Goal: Information Seeking & Learning: Learn about a topic

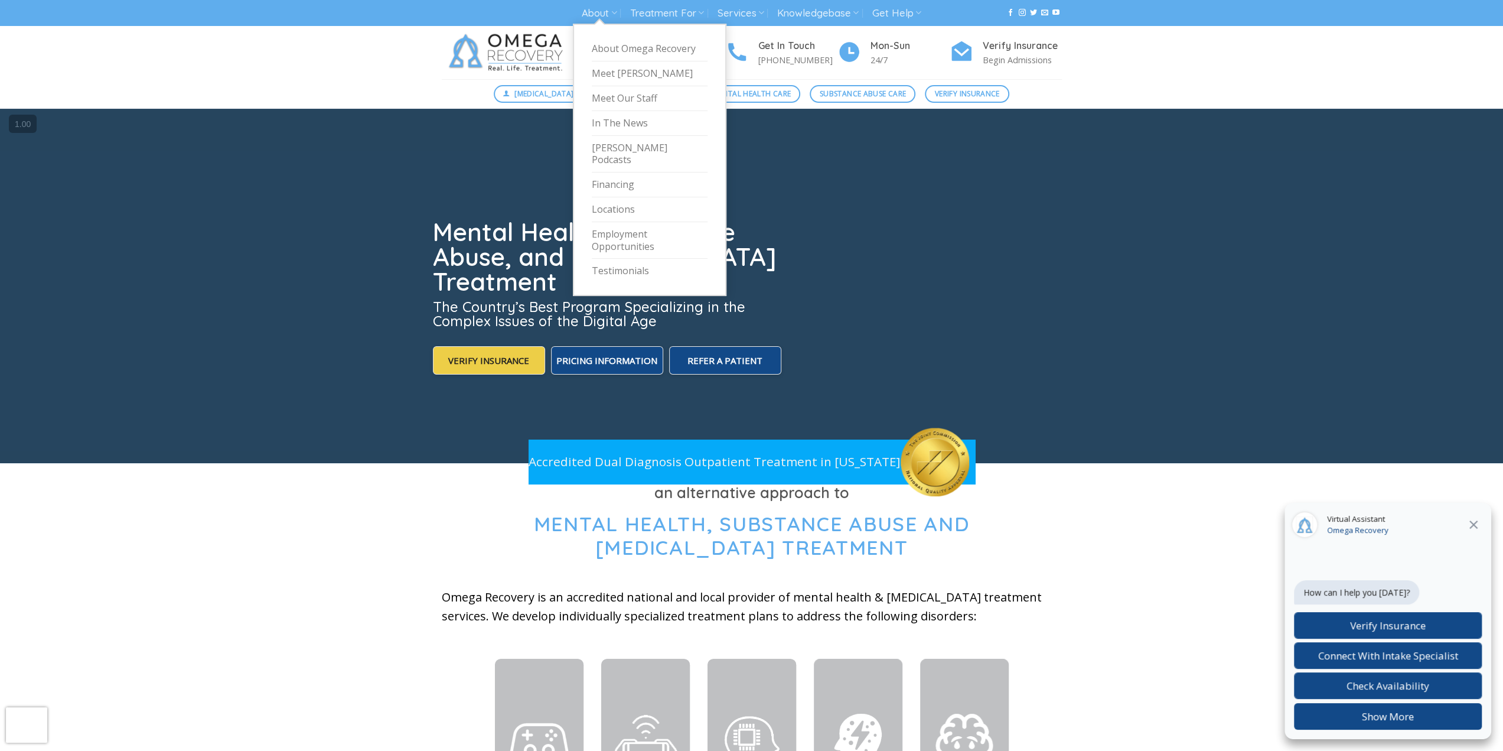
click at [627, 224] on link "Employment Opportunities" at bounding box center [650, 240] width 116 height 37
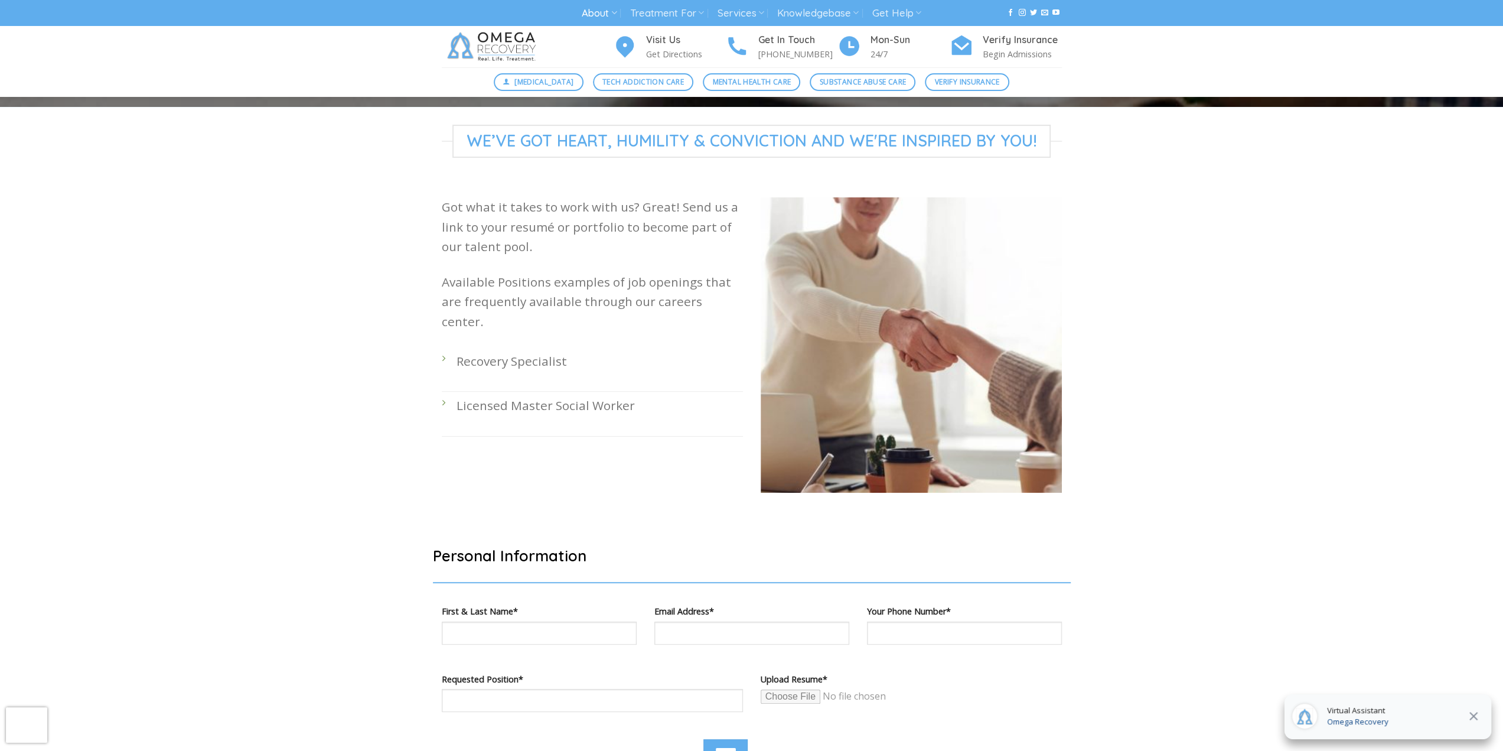
scroll to position [236, 0]
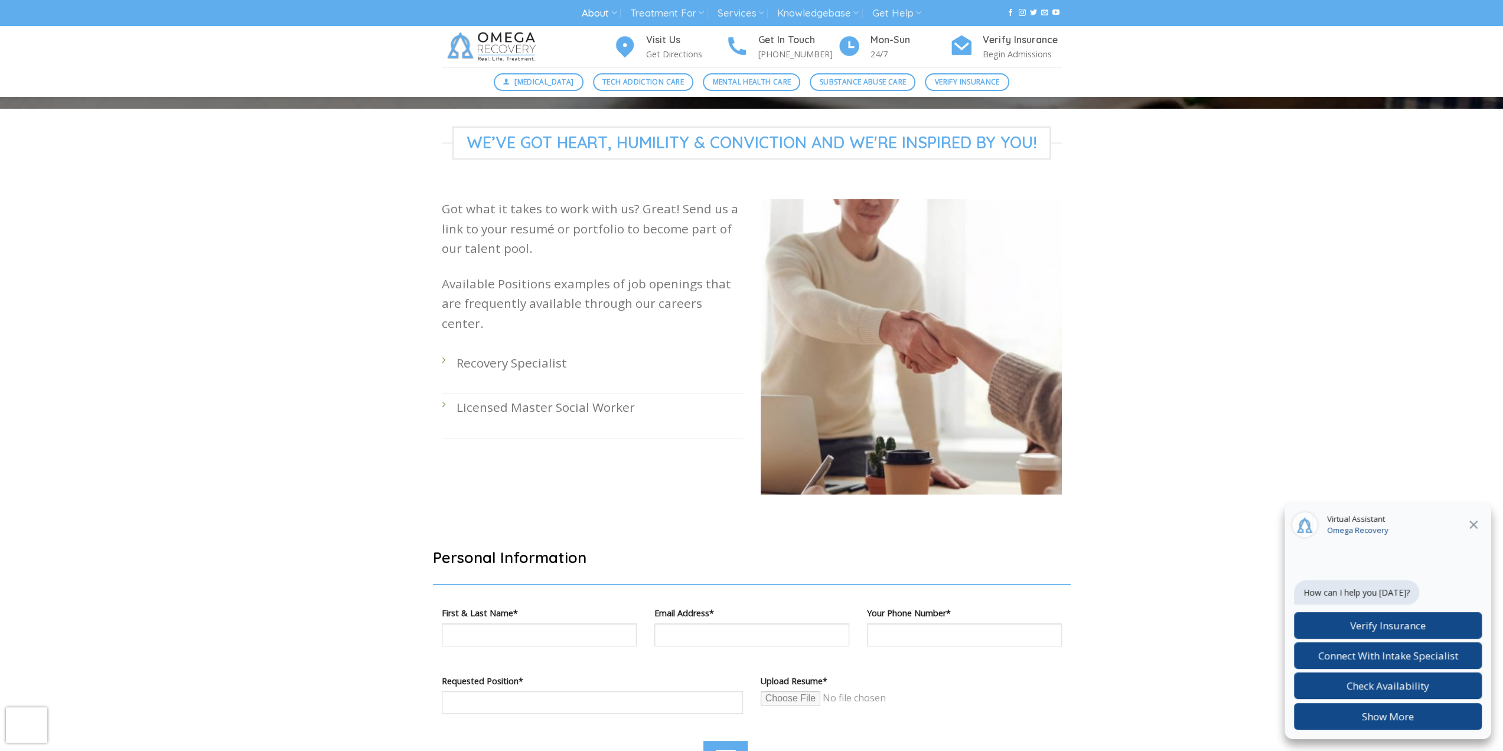
click at [446, 350] on li "Recovery Specialist" at bounding box center [592, 371] width 301 height 44
click at [447, 349] on li "Recovery Specialist" at bounding box center [592, 371] width 301 height 44
click at [442, 349] on li "Recovery Specialist" at bounding box center [592, 371] width 301 height 44
click at [499, 353] on p "Recovery Specialist" at bounding box center [600, 362] width 286 height 19
drag, startPoint x: 563, startPoint y: 345, endPoint x: 472, endPoint y: 354, distance: 91.4
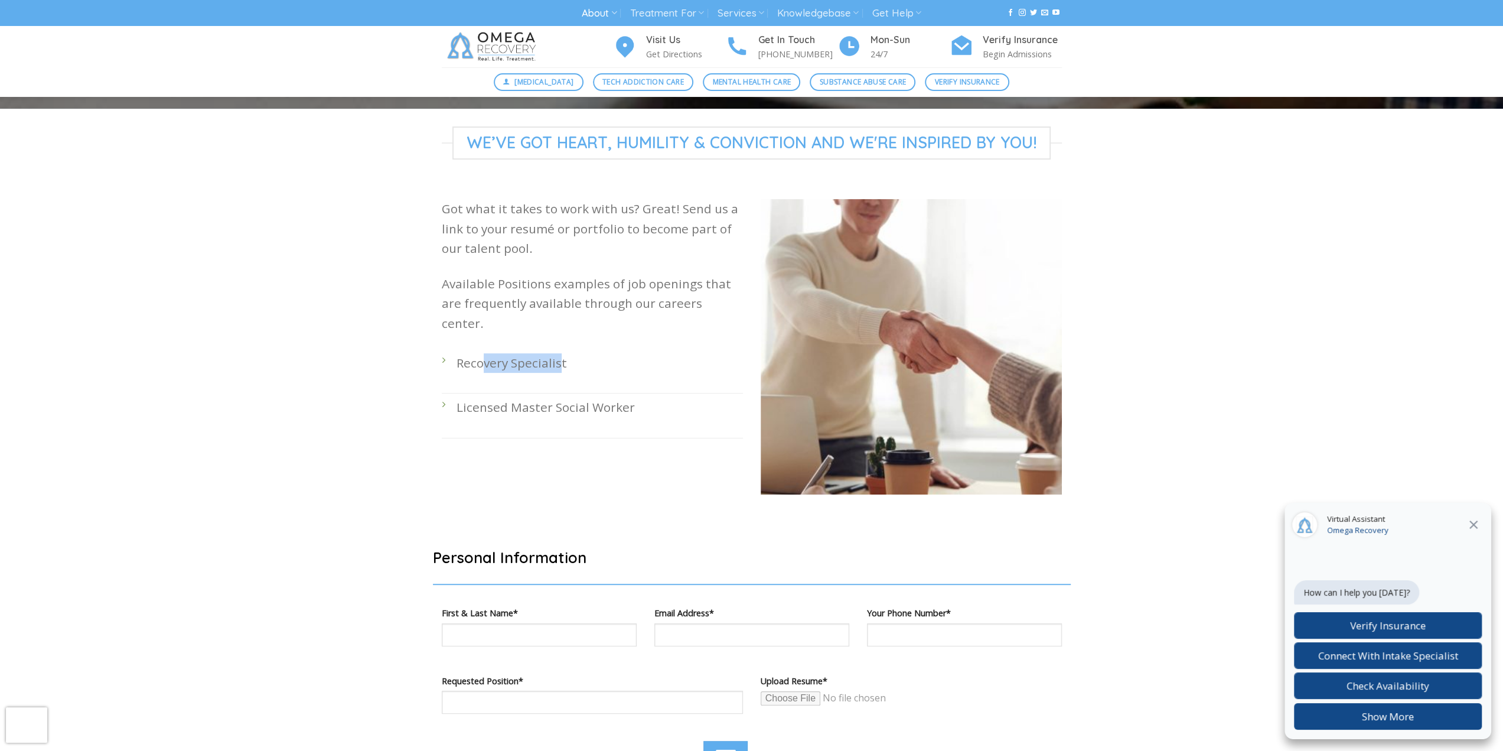
click at [477, 355] on li "Recovery Specialist" at bounding box center [592, 371] width 301 height 44
click at [435, 344] on div "Got what it takes to work with us? Great! Send us a link to your resumé or port…" at bounding box center [592, 355] width 319 height 313
click at [438, 343] on div "Got what it takes to work with us? Great! Send us a link to your resumé or port…" at bounding box center [592, 355] width 319 height 313
click at [444, 349] on li "Recovery Specialist" at bounding box center [592, 371] width 301 height 44
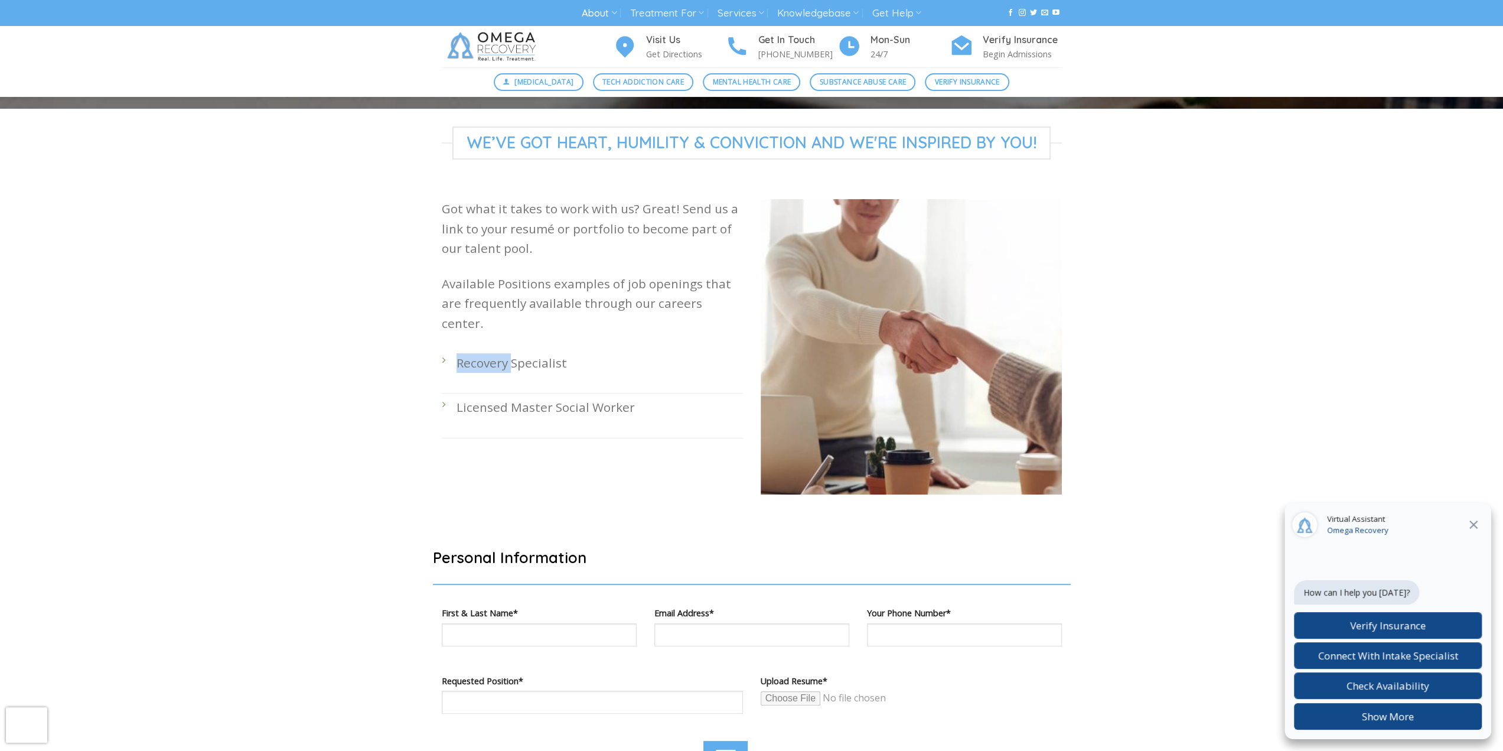
click at [539, 358] on li "Recovery Specialist" at bounding box center [592, 371] width 301 height 44
drag, startPoint x: 580, startPoint y: 340, endPoint x: 457, endPoint y: 343, distance: 122.9
click at [457, 353] on p "Recovery Specialist" at bounding box center [600, 362] width 286 height 19
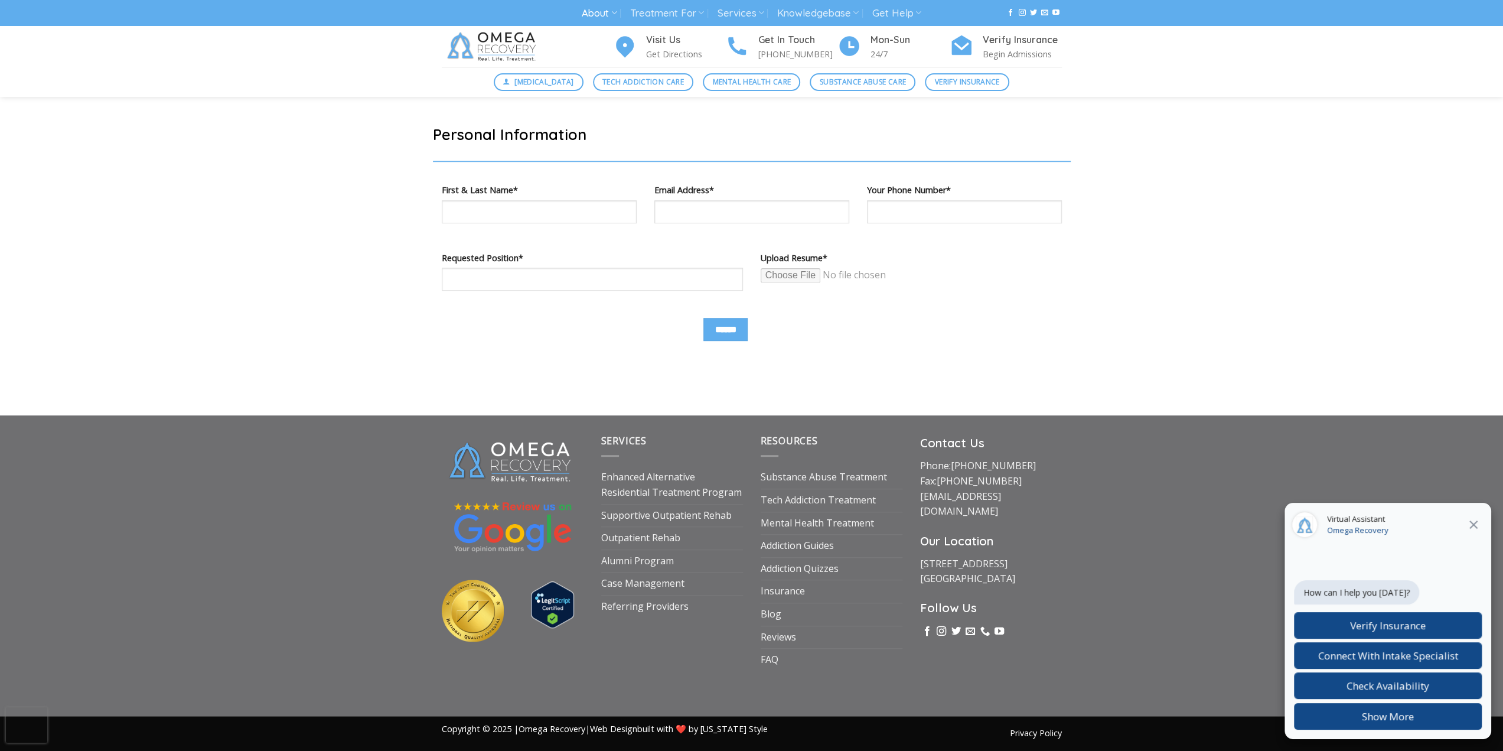
scroll to position [660, 0]
click at [995, 555] on p "1710 Evergreen Ave Suite B Austin, TX 78704" at bounding box center [991, 570] width 142 height 30
click at [990, 556] on link "1710 Evergreen Ave Suite B Austin, TX 78704" at bounding box center [967, 570] width 95 height 28
